Goal: Task Accomplishment & Management: Complete application form

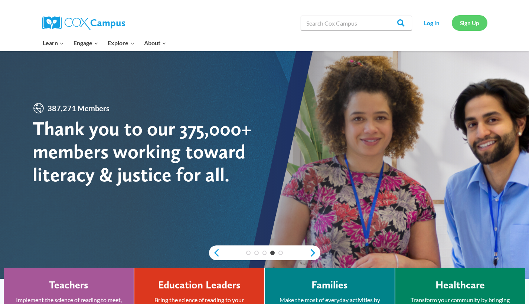
click at [472, 22] on link "Sign Up" at bounding box center [470, 22] width 36 height 15
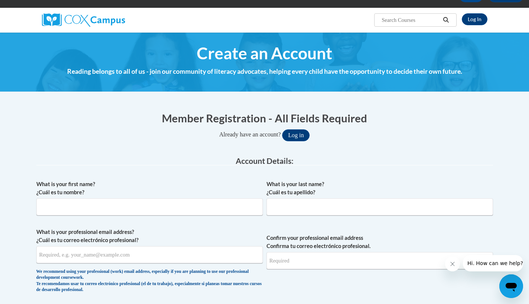
scroll to position [82, 0]
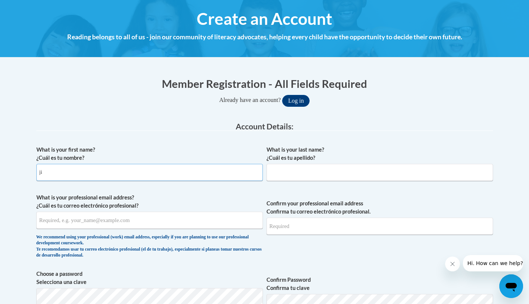
type input "j"
type input "[PERSON_NAME]"
type input "[PERSON_NAME][EMAIL_ADDRESS][DOMAIN_NAME]"
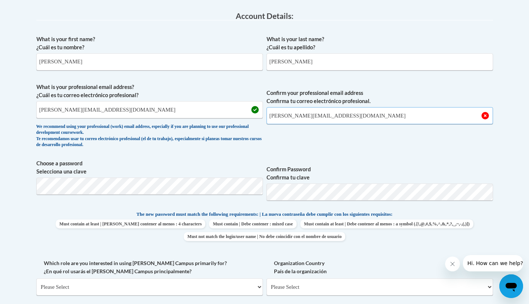
scroll to position [195, 0]
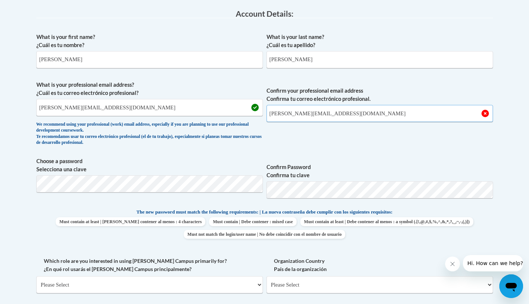
type input "[PERSON_NAME][EMAIL_ADDRESS][DOMAIN_NAME]"
click at [0, 189] on body "This site uses cookies to help improve your learning experience. By continuing …" at bounding box center [264, 258] width 529 height 906
click at [13, 179] on body "This site uses cookies to help improve your learning experience. By continuing …" at bounding box center [264, 258] width 529 height 906
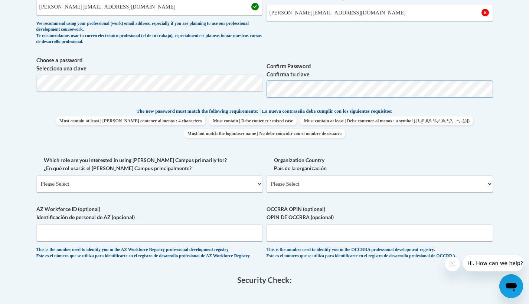
scroll to position [309, 0]
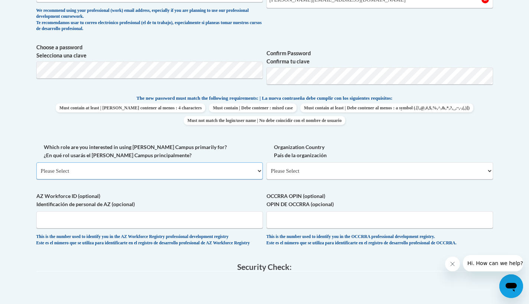
select select "fbf2d438-af2f-41f8-98f1-81c410e29de3"
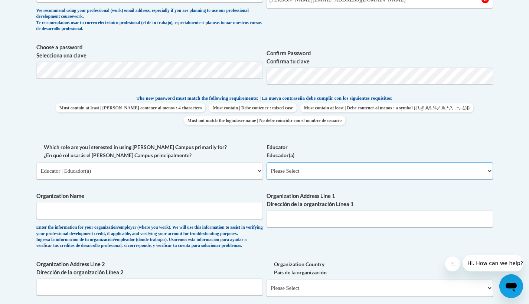
select select "8e40623d-54d0-45cd-9f92-5df65cd3f8cf"
select select "5a18ea06-2b54-4451-96f2-d152daf9eac5"
select select "99b32b07-cffc-426c-8bf6-0cd77760d84b"
click at [167, 205] on input "Organization Name" at bounding box center [149, 210] width 226 height 17
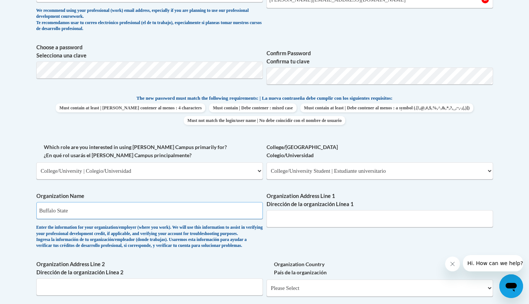
type input "Buffalo State"
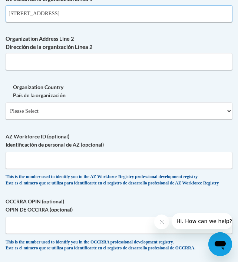
scroll to position [831, 0]
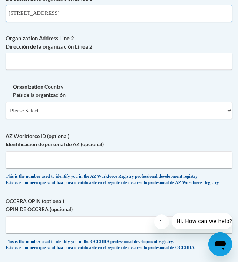
type input "[STREET_ADDRESS]"
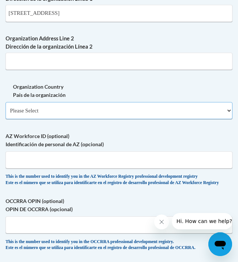
select select "ad49bcad-a171-4b2e-b99c-48b446064914"
select select
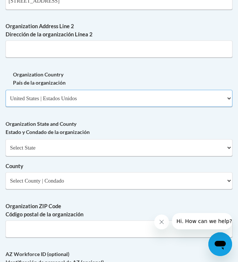
scroll to position [843, 0]
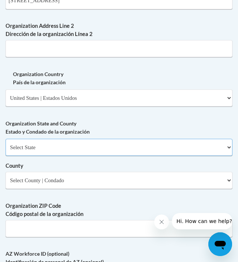
select select "[US_STATE]"
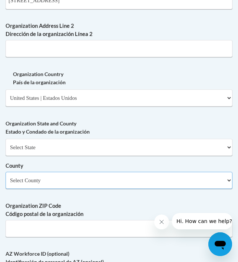
select select "[GEOGRAPHIC_DATA]"
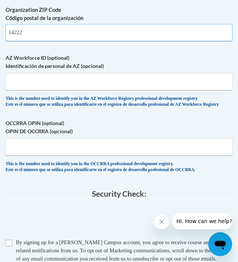
scroll to position [1045, 0]
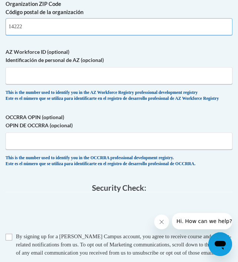
type input "14222"
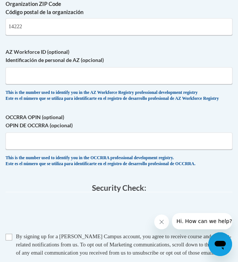
click at [8, 234] on input "Checkbox" at bounding box center [9, 237] width 7 height 7
checkbox input "true"
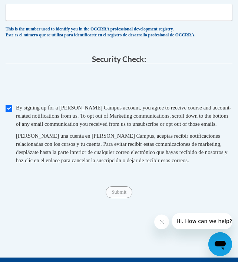
scroll to position [1187, 0]
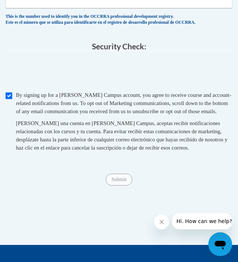
click at [119, 182] on span "Submit" at bounding box center [119, 179] width 27 height 6
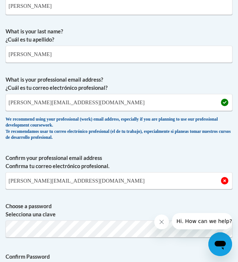
scroll to position [272, 0]
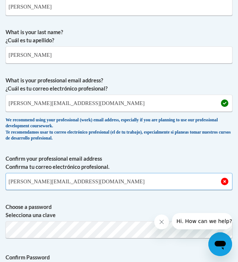
drag, startPoint x: 113, startPoint y: 182, endPoint x: -11, endPoint y: 180, distance: 124.0
type input "[PERSON_NAME][EMAIL_ADDRESS][DOMAIN_NAME]"
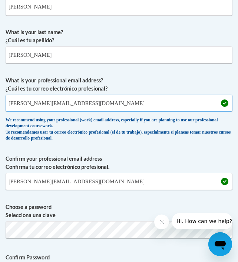
drag, startPoint x: 75, startPoint y: 104, endPoint x: 91, endPoint y: 98, distance: 16.7
click at [91, 98] on input "[PERSON_NAME][EMAIL_ADDRESS][DOMAIN_NAME]" at bounding box center [119, 103] width 227 height 17
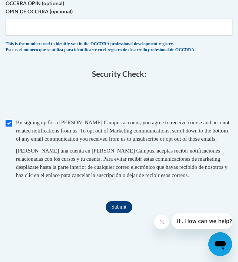
scroll to position [1160, 0]
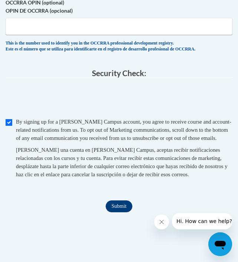
click at [115, 206] on input "Submit" at bounding box center [119, 206] width 27 height 12
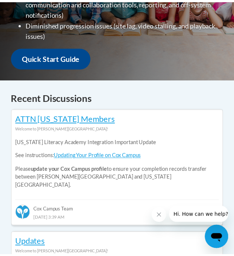
scroll to position [360, 0]
